Goal: Check status: Check status

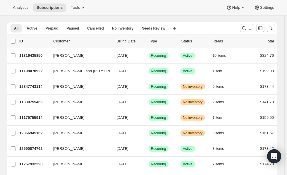
scroll to position [22, 0]
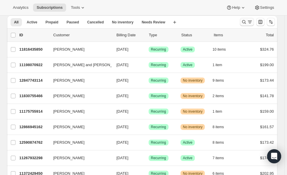
click at [244, 20] on icon "Search and filter results" at bounding box center [244, 22] width 6 height 6
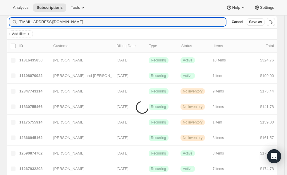
scroll to position [15, 0]
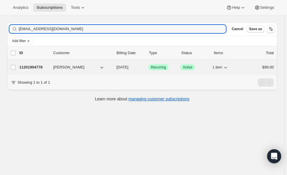
type input "[EMAIL_ADDRESS][DOMAIN_NAME]"
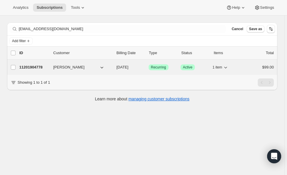
click at [37, 66] on p "11201904778" at bounding box center [33, 67] width 29 height 6
